Goal: Information Seeking & Learning: Learn about a topic

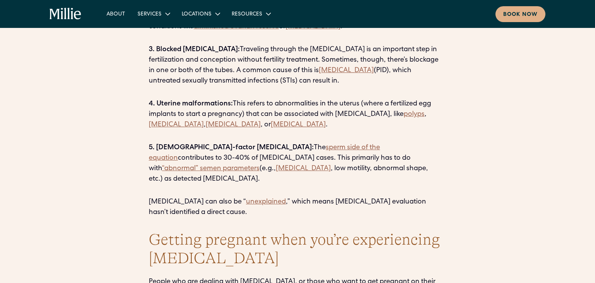
scroll to position [1109, 0]
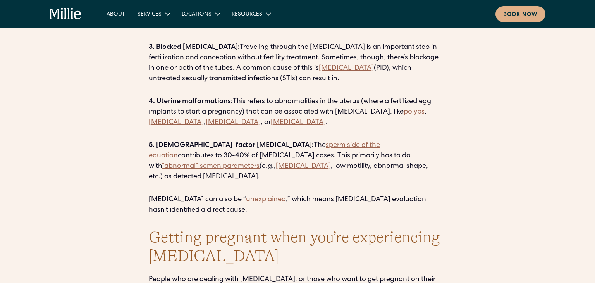
drag, startPoint x: 47, startPoint y: 16, endPoint x: 24, endPoint y: 31, distance: 27.2
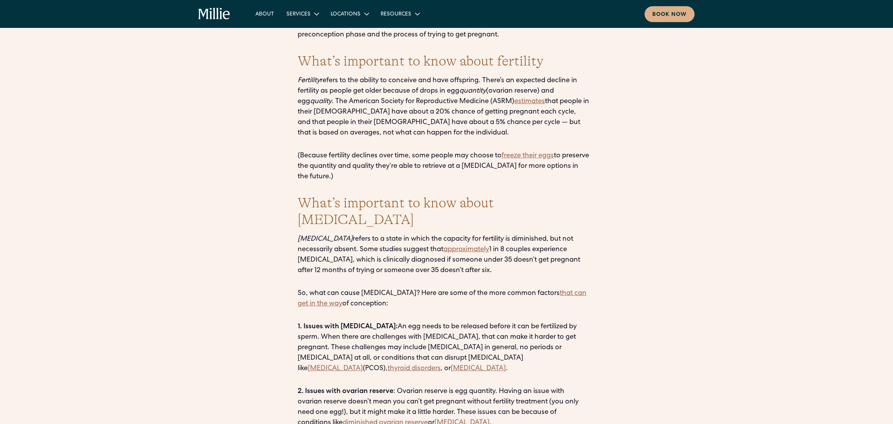
scroll to position [718, 0]
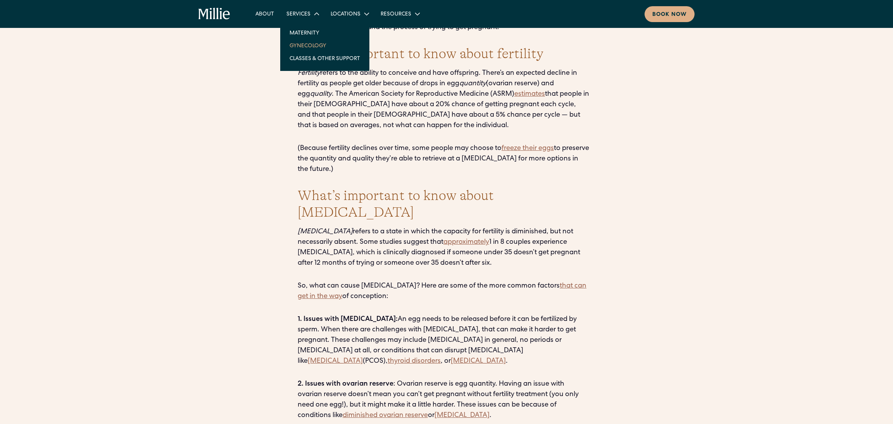
click at [306, 40] on link "Gynecology" at bounding box center [324, 45] width 83 height 13
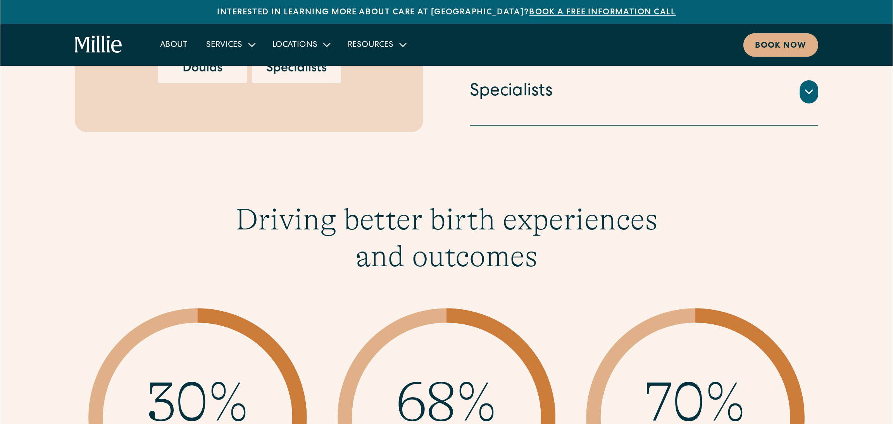
scroll to position [1117, 0]
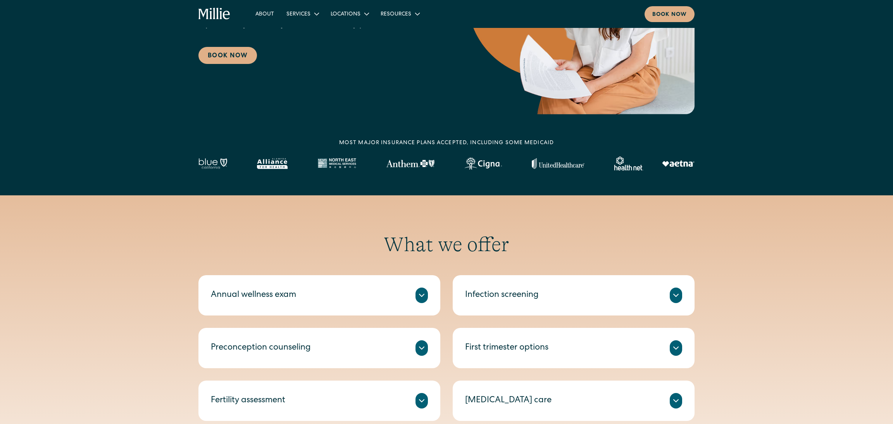
scroll to position [299, 0]
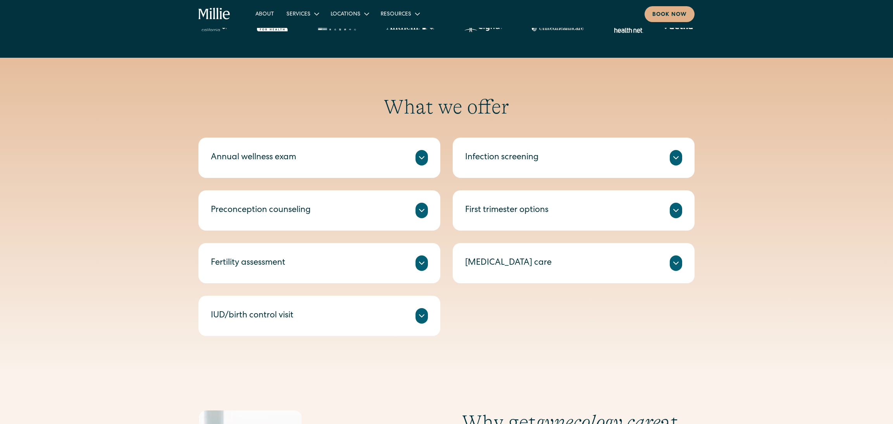
click at [419, 211] on icon at bounding box center [421, 210] width 9 height 9
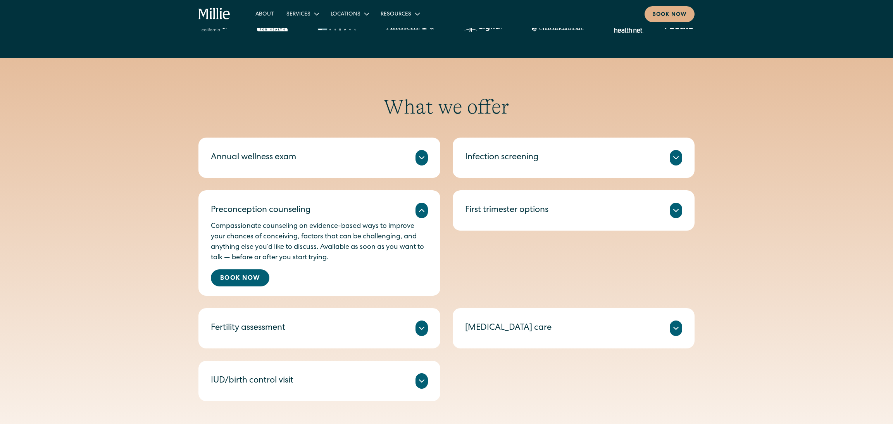
click at [419, 211] on icon at bounding box center [421, 210] width 5 height 2
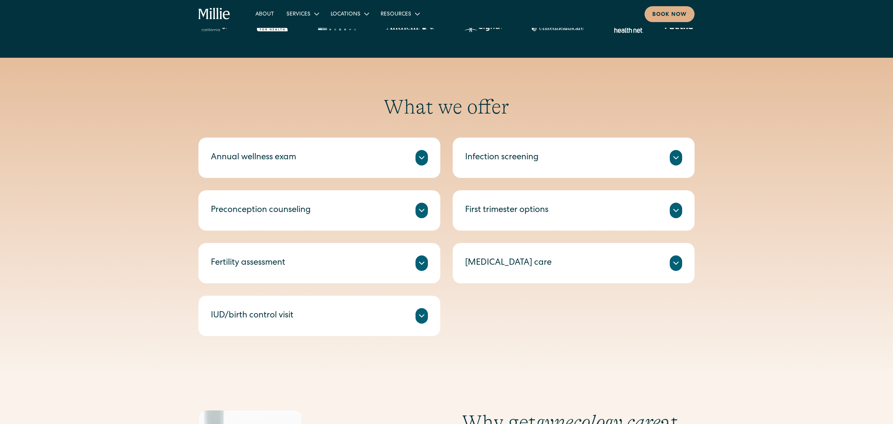
click at [409, 317] on div "IUD/birth control visit" at bounding box center [319, 316] width 217 height 16
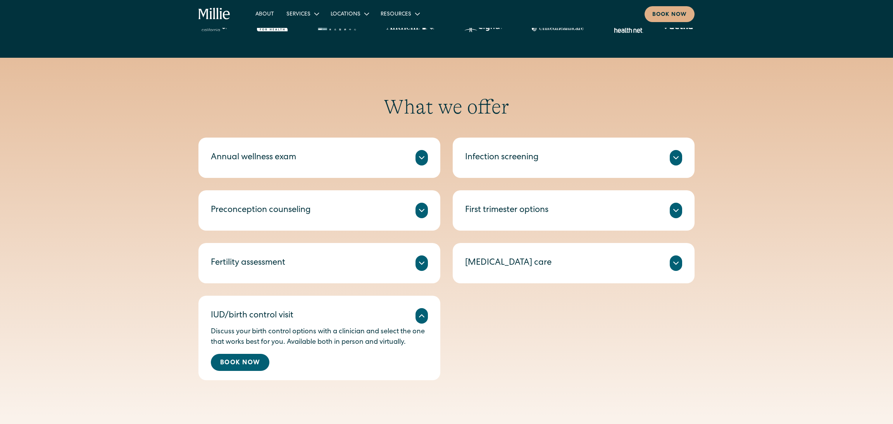
click at [409, 317] on div "IUD/birth control visit" at bounding box center [319, 316] width 217 height 16
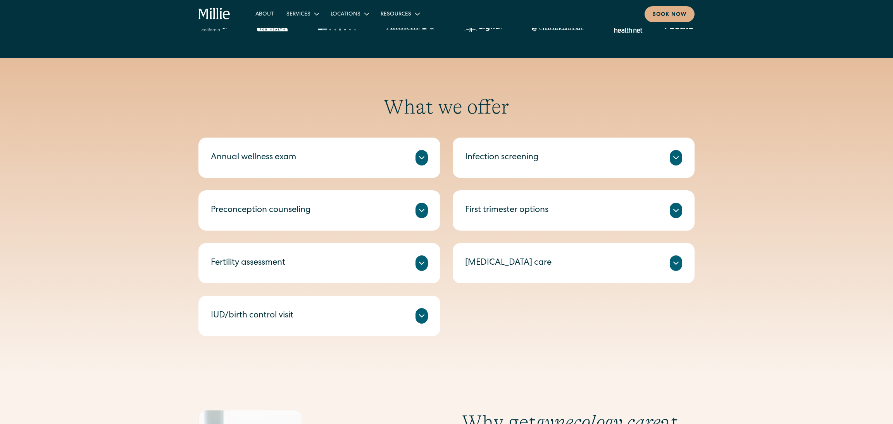
click at [667, 155] on div "Infection screening" at bounding box center [573, 158] width 217 height 16
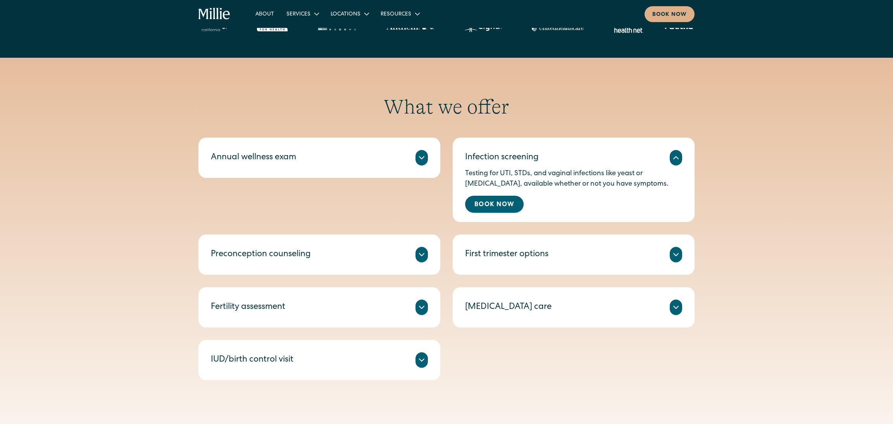
click at [667, 159] on div "Infection screening" at bounding box center [573, 158] width 217 height 16
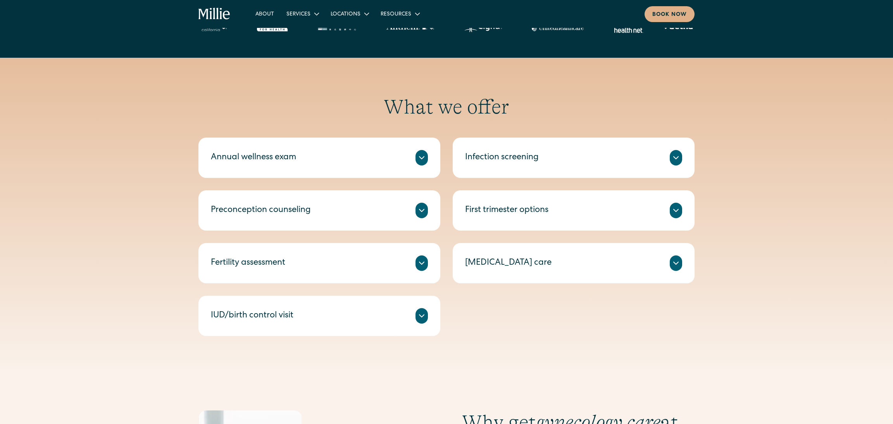
click at [659, 218] on div "Unsure if you want to continue your pregnancy? Speak with a clinician about you…" at bounding box center [573, 219] width 217 height 3
click at [661, 214] on div "First trimester options" at bounding box center [573, 211] width 217 height 16
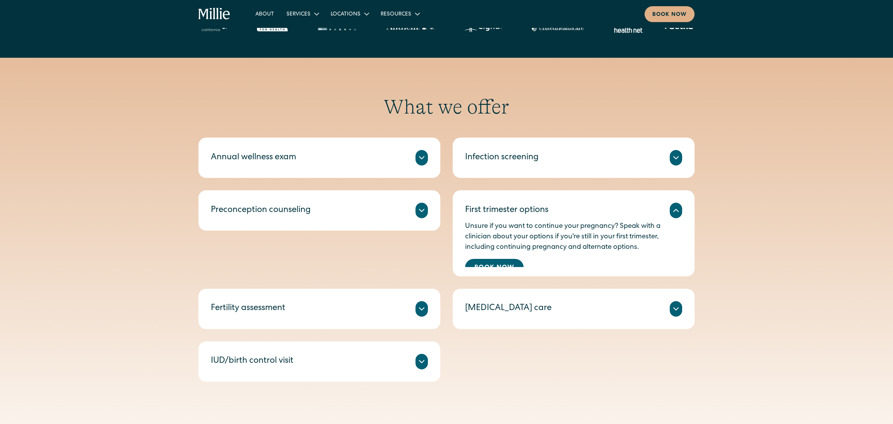
click at [665, 211] on div "First trimester options" at bounding box center [573, 211] width 217 height 16
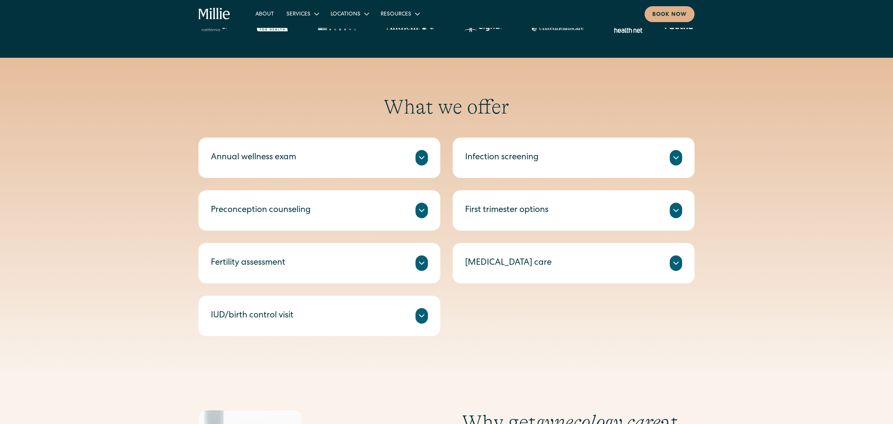
click at [402, 179] on div "Annual wellness exam A check-in on your health, including routine tests and scr…" at bounding box center [446, 237] width 496 height 198
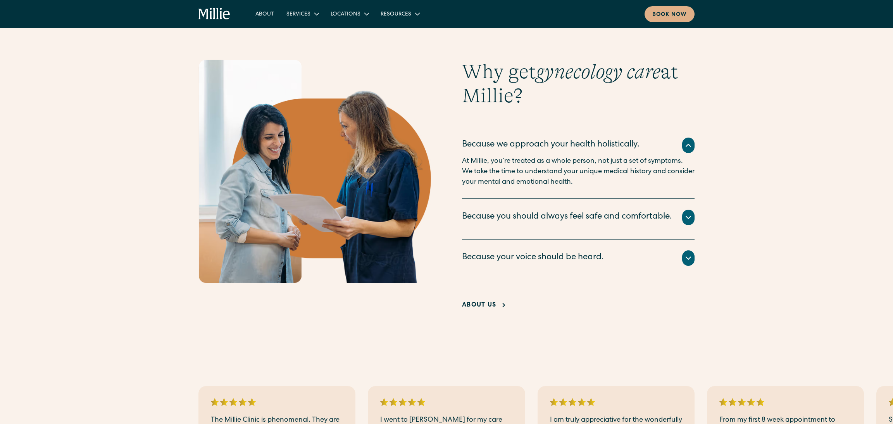
scroll to position [957, 0]
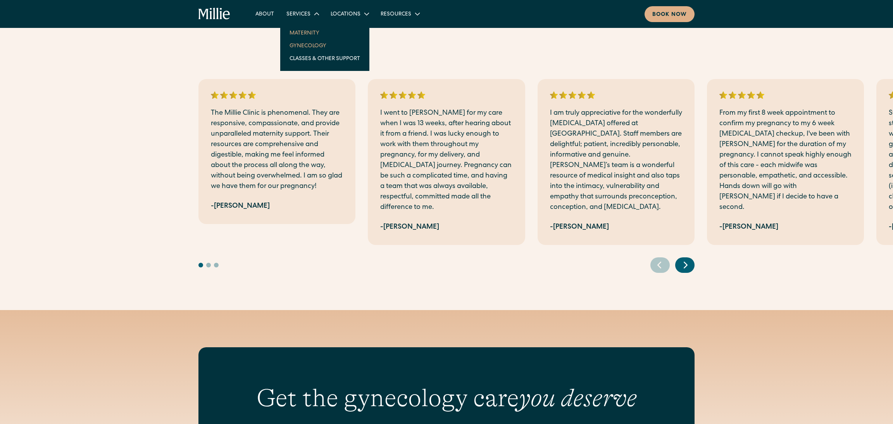
click at [298, 32] on link "Maternity" at bounding box center [324, 32] width 83 height 13
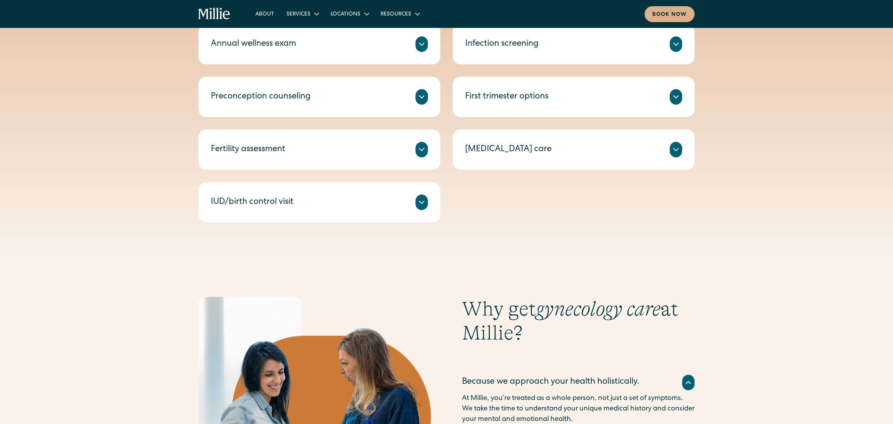
scroll to position [317, 0]
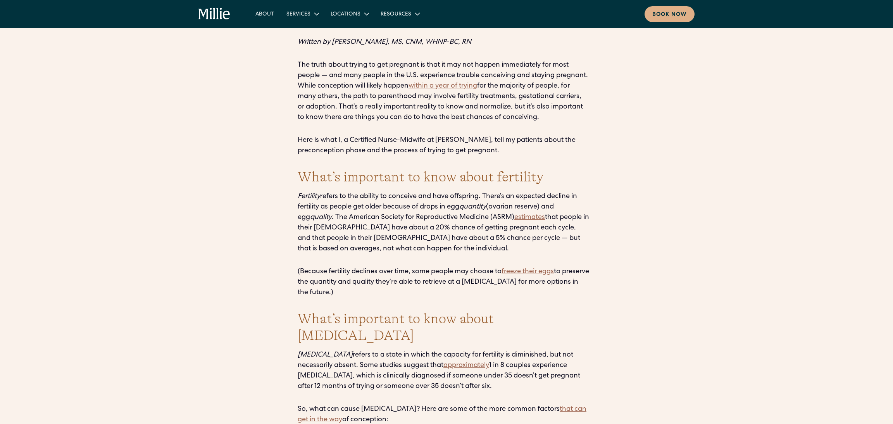
scroll to position [602, 0]
